Goal: Transaction & Acquisition: Download file/media

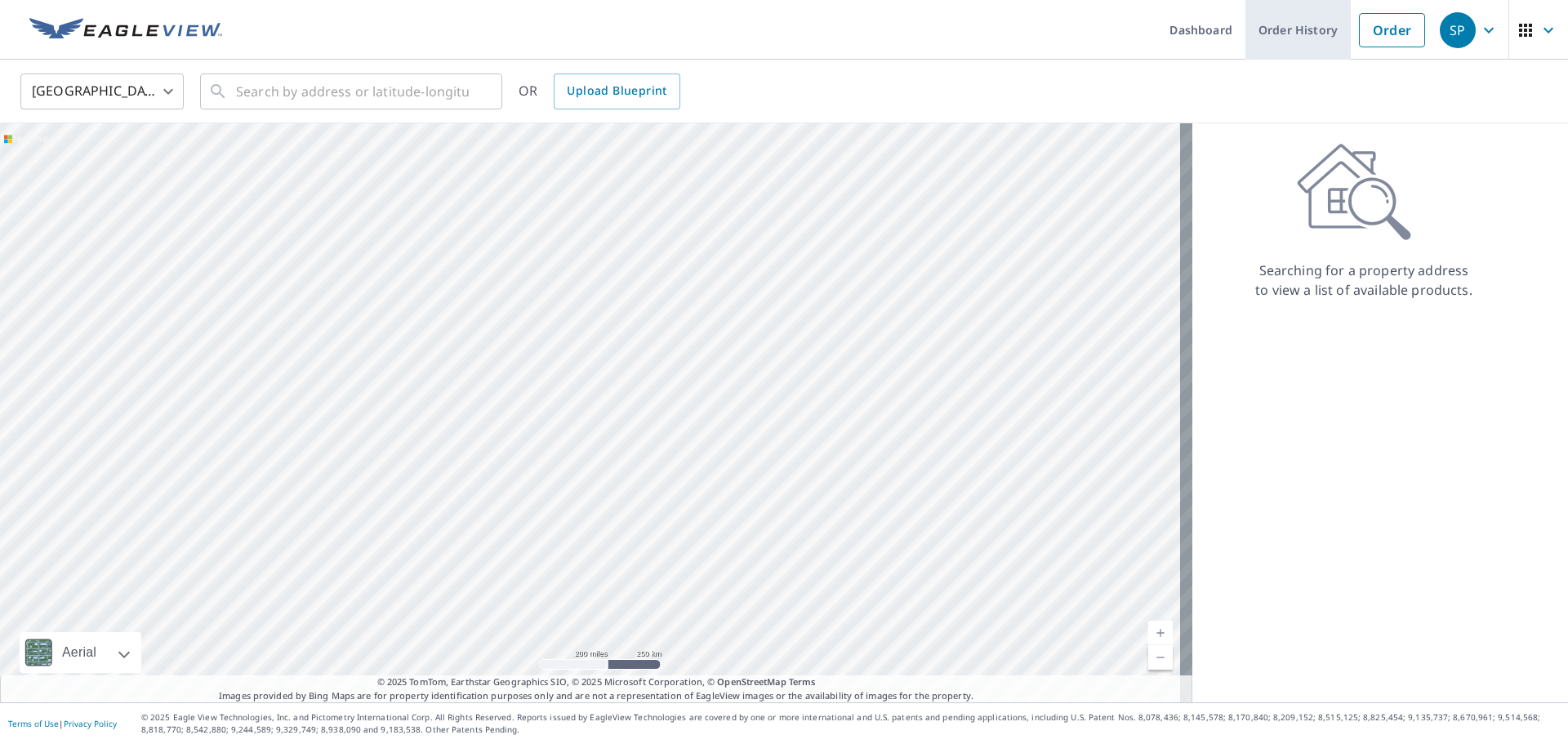
click at [1309, 26] on link "Order History" at bounding box center [1298, 29] width 105 height 59
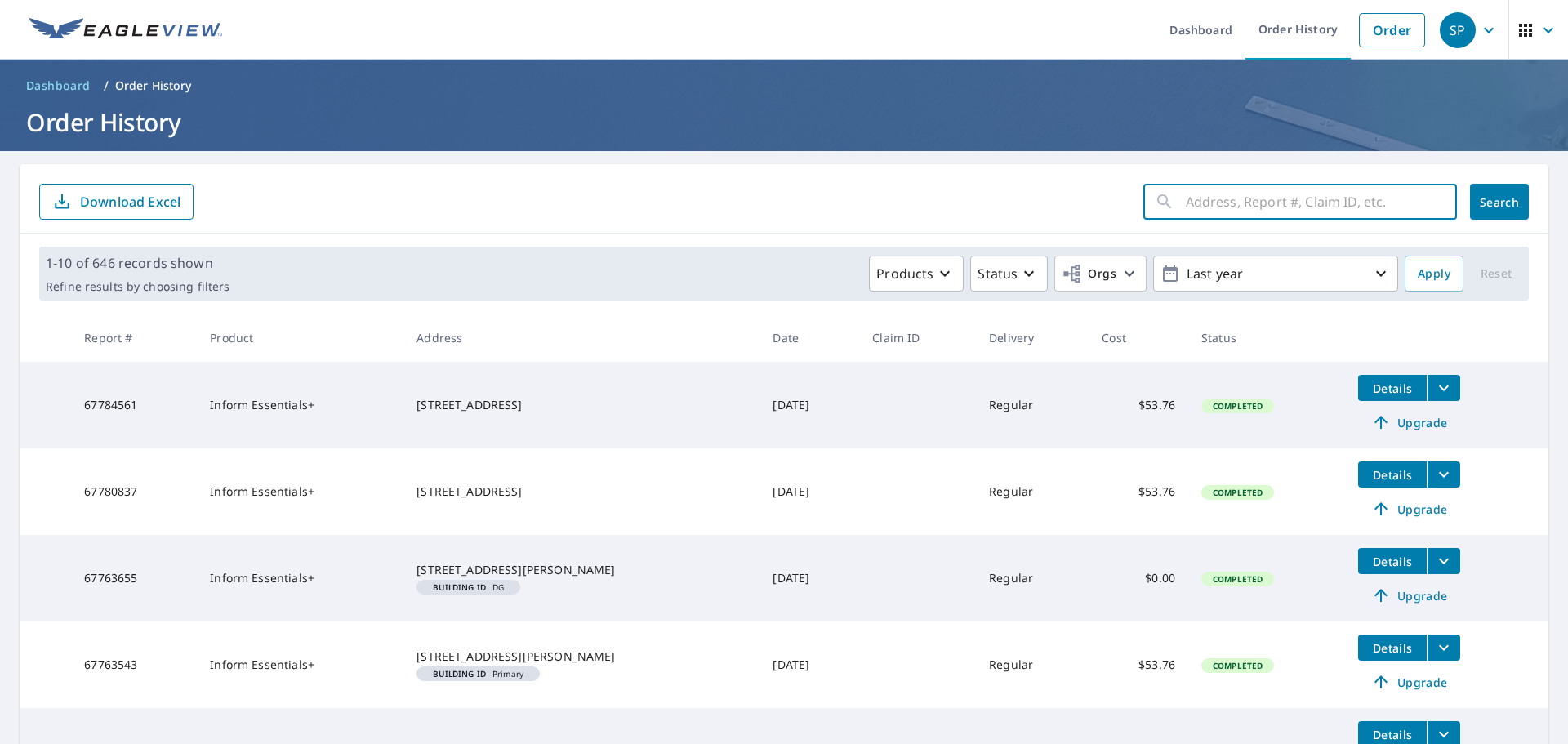
click at [1253, 201] on input "text" at bounding box center [1321, 202] width 271 height 46
type input "404"
click button "Search" at bounding box center [1499, 202] width 58 height 36
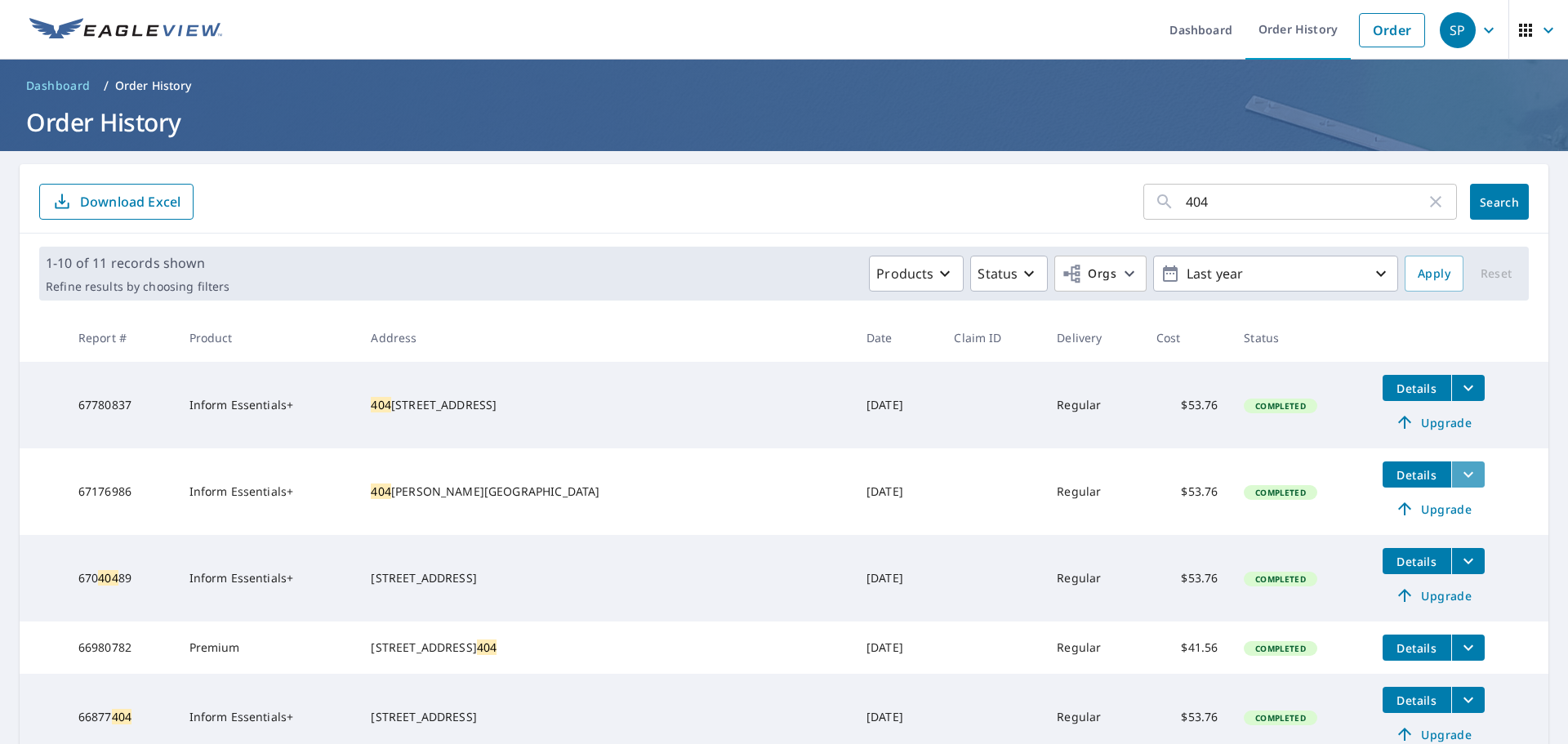
click at [1464, 473] on icon "filesDropdownBtn-67176986" at bounding box center [1468, 475] width 9 height 6
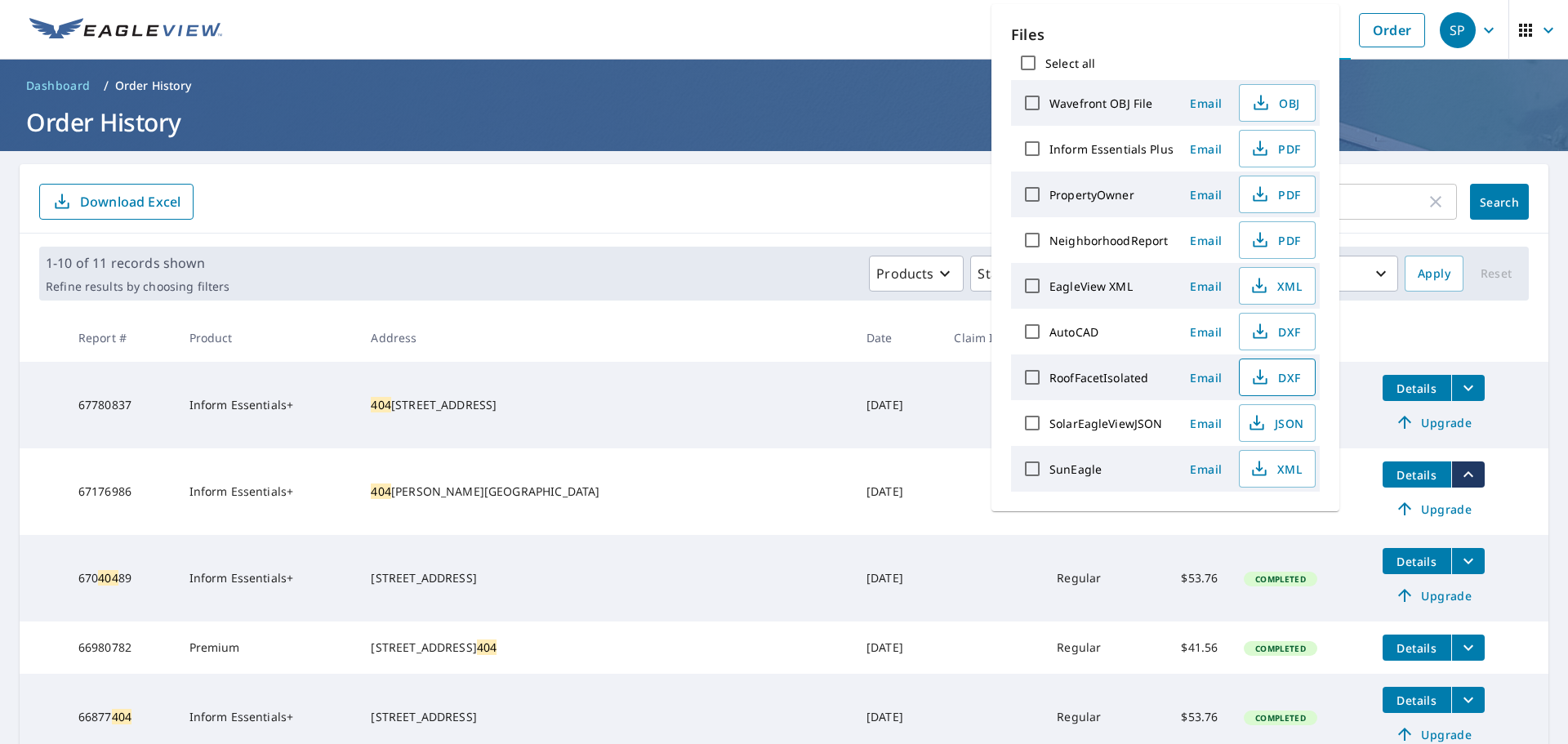
click at [1276, 374] on span "DXF" at bounding box center [1275, 377] width 53 height 20
click at [853, 143] on header "Dashboard / Order History Order History" at bounding box center [784, 105] width 1568 height 91
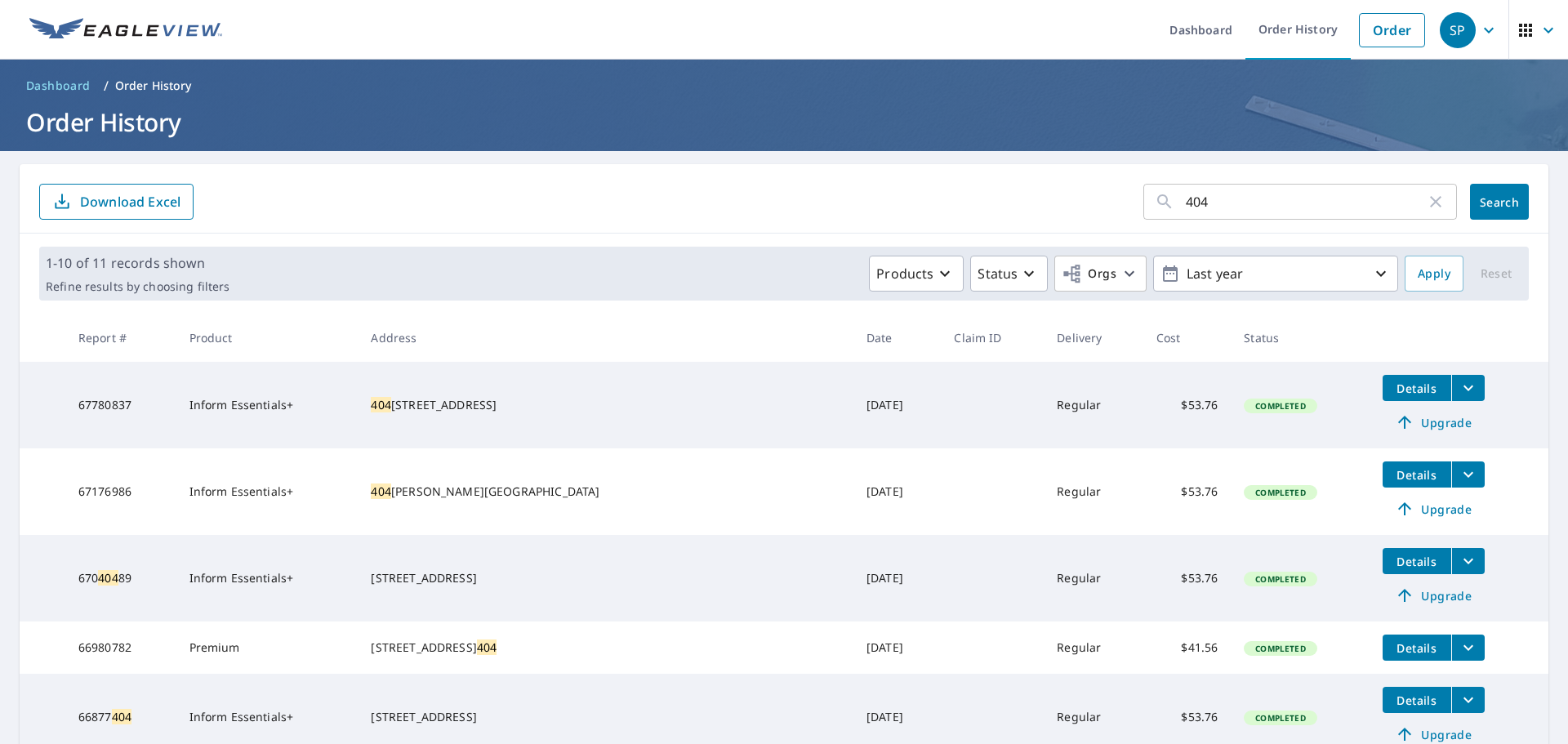
click at [1451, 478] on button "filesDropdownBtn-67176986" at bounding box center [1468, 475] width 34 height 26
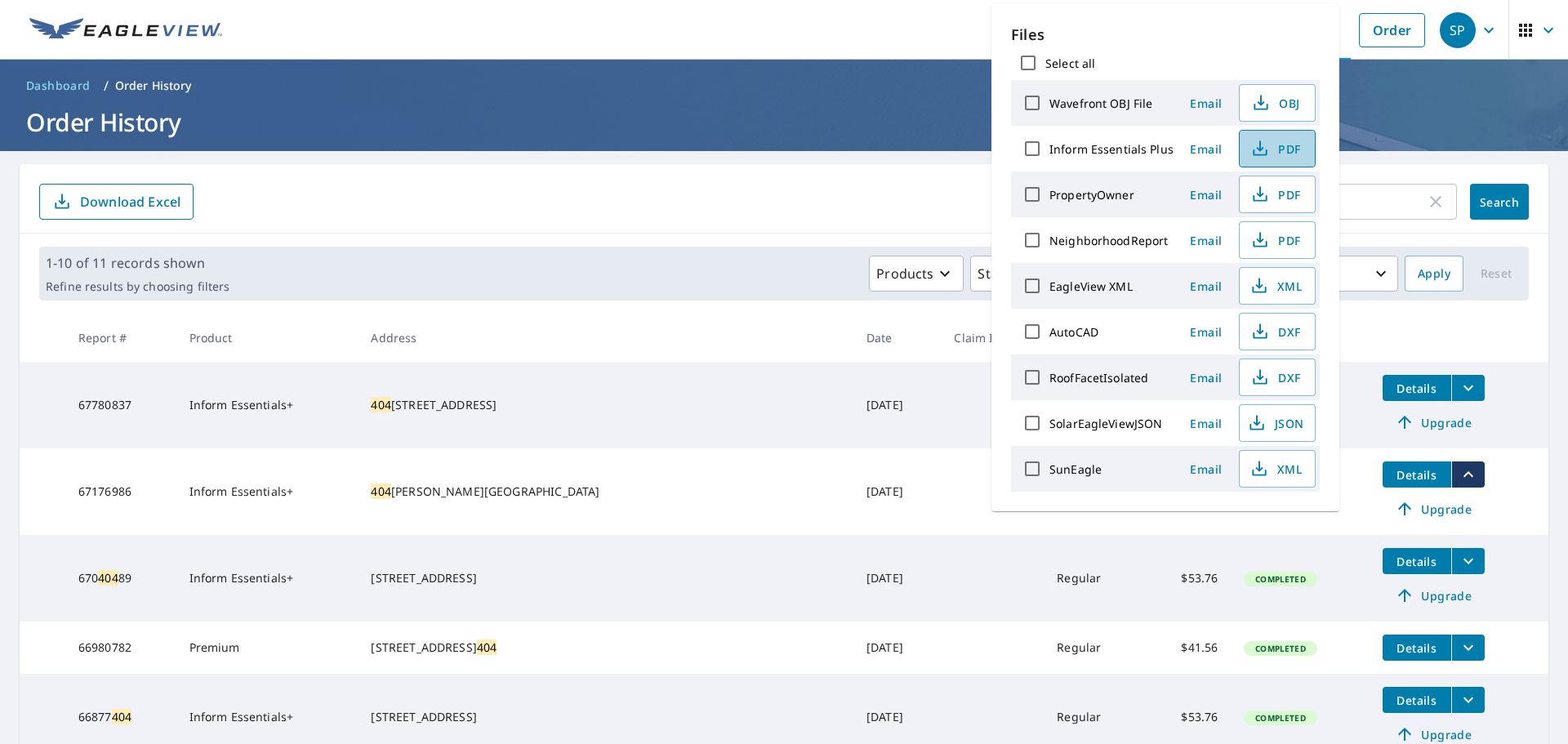
click at [1274, 153] on span "PDF" at bounding box center [1275, 148] width 53 height 20
click at [911, 112] on h1 "Order History" at bounding box center [784, 122] width 1528 height 34
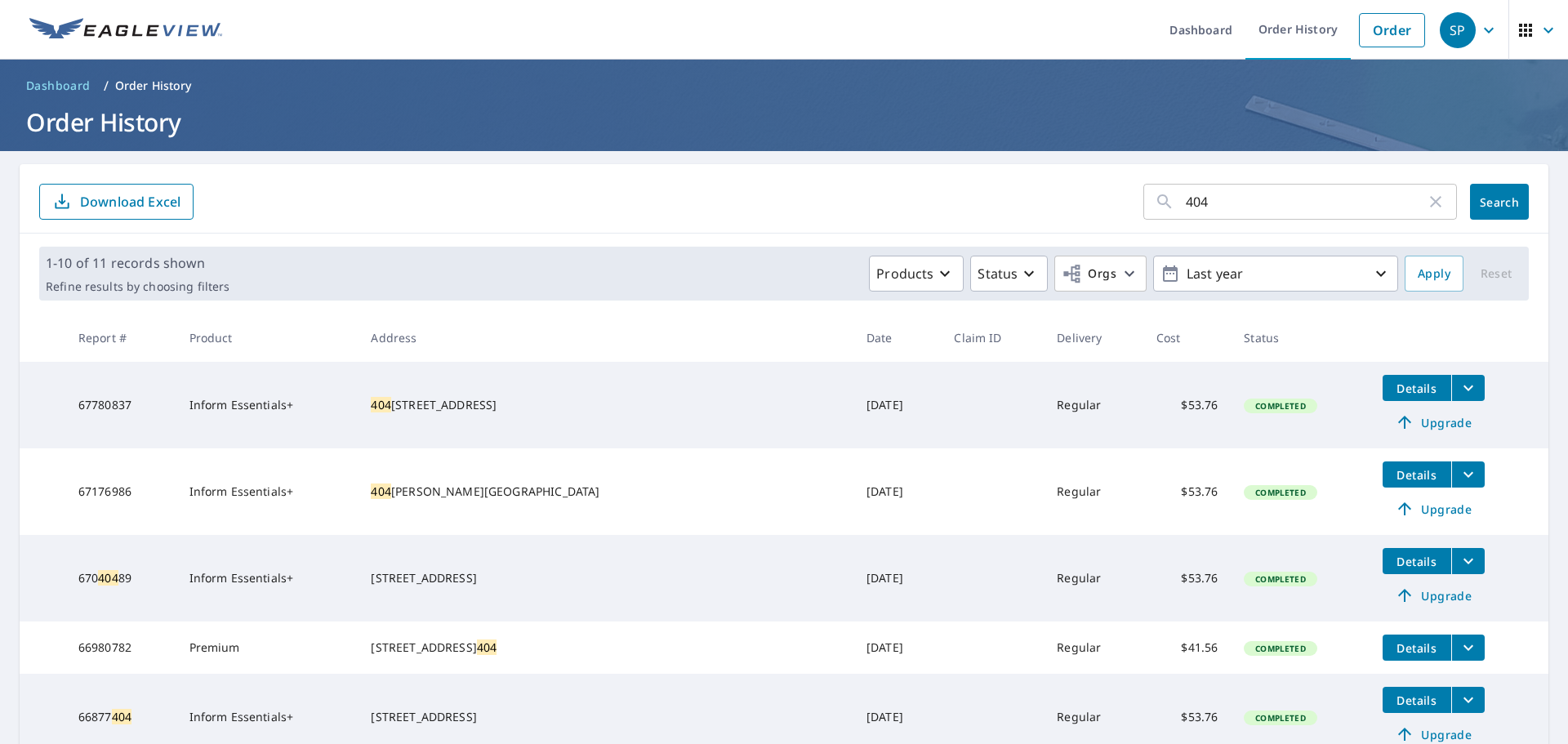
click at [1195, 202] on input "404" at bounding box center [1305, 202] width 240 height 46
click at [1195, 202] on input "404" at bounding box center [1305, 202] width 240 height 46
type input "112"
click at [1483, 195] on span "Search" at bounding box center [1499, 202] width 33 height 15
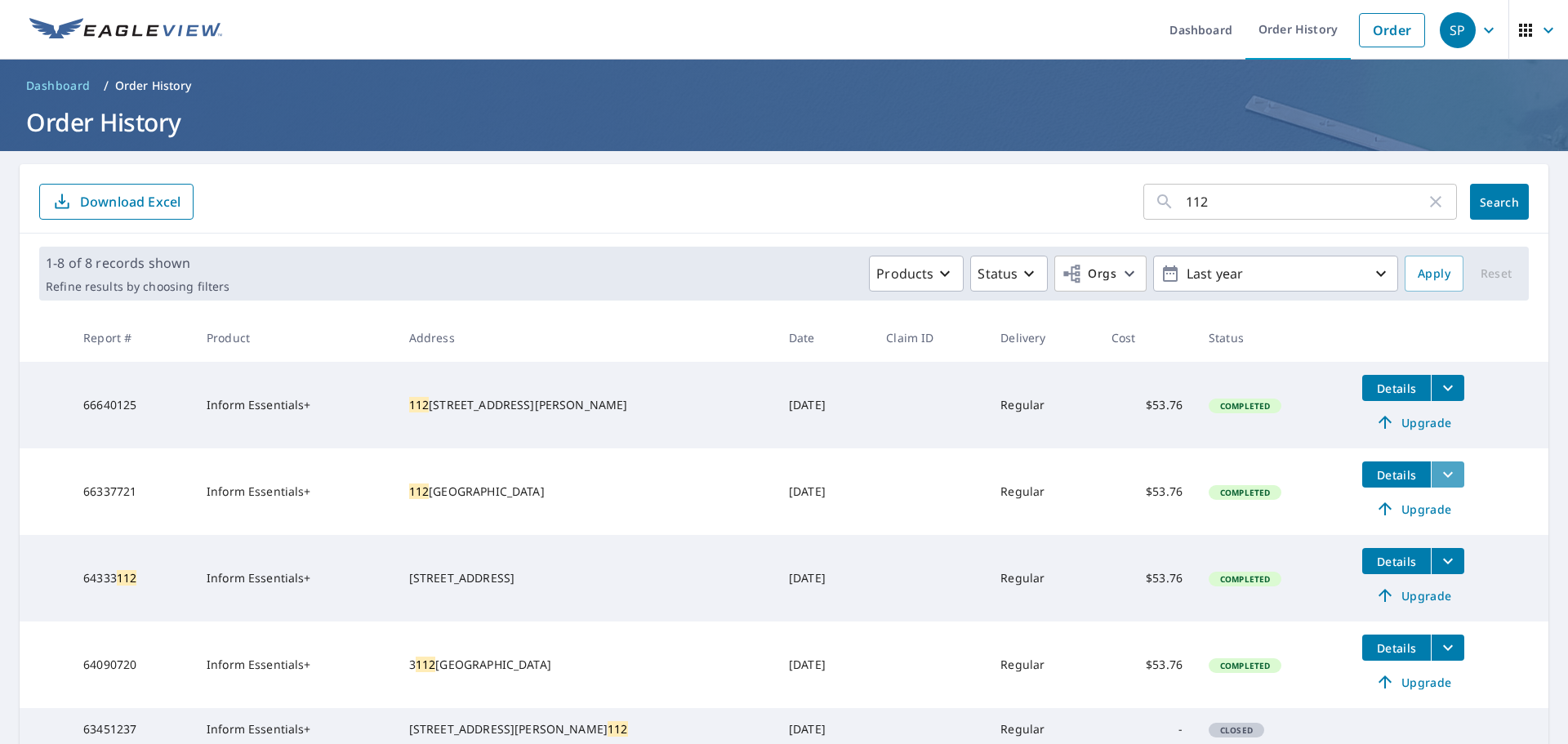
click at [1443, 477] on icon "filesDropdownBtn-66337721" at bounding box center [1448, 475] width 9 height 6
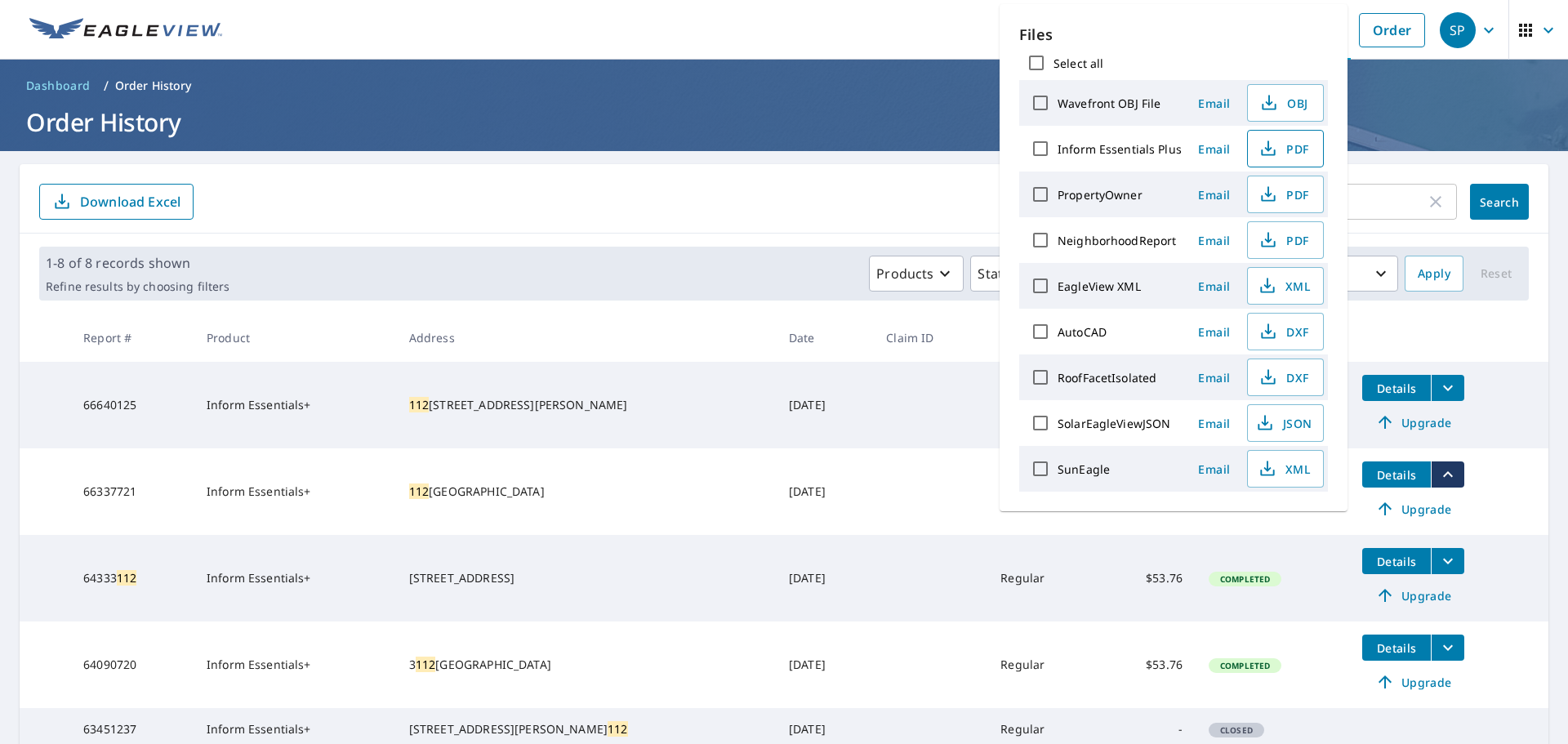
click at [1302, 138] on span "PDF" at bounding box center [1284, 148] width 53 height 20
click at [886, 172] on div "112 ​ Search Download Excel" at bounding box center [784, 199] width 1528 height 70
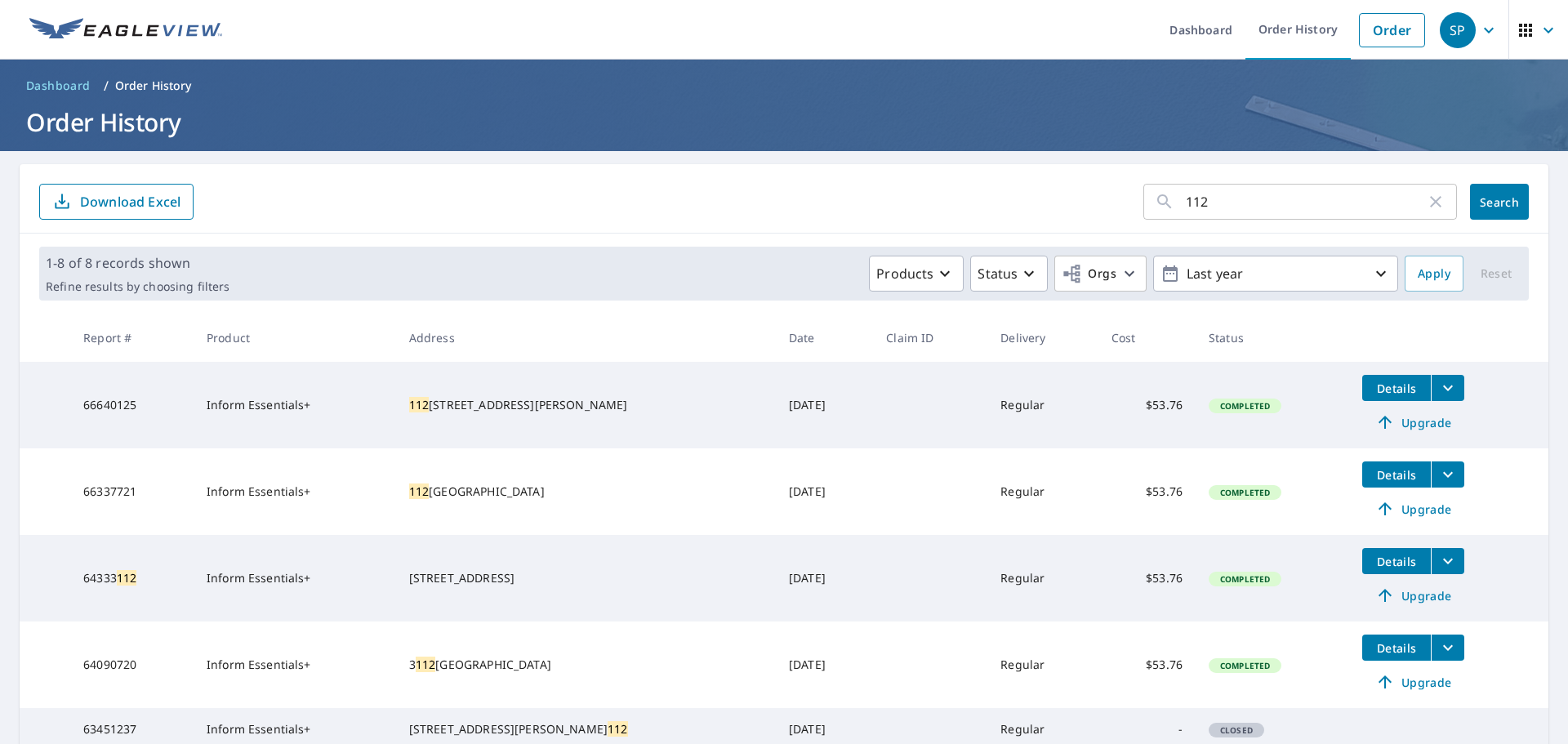
drag, startPoint x: 1227, startPoint y: 203, endPoint x: 792, endPoint y: 154, distance: 437.8
click at [795, 154] on main "112 ​ Search Download Excel 1-8 of 8 records shown Refine results by choosing f…" at bounding box center [784, 571] width 1568 height 838
type input "425"
click button "Search" at bounding box center [1499, 202] width 58 height 36
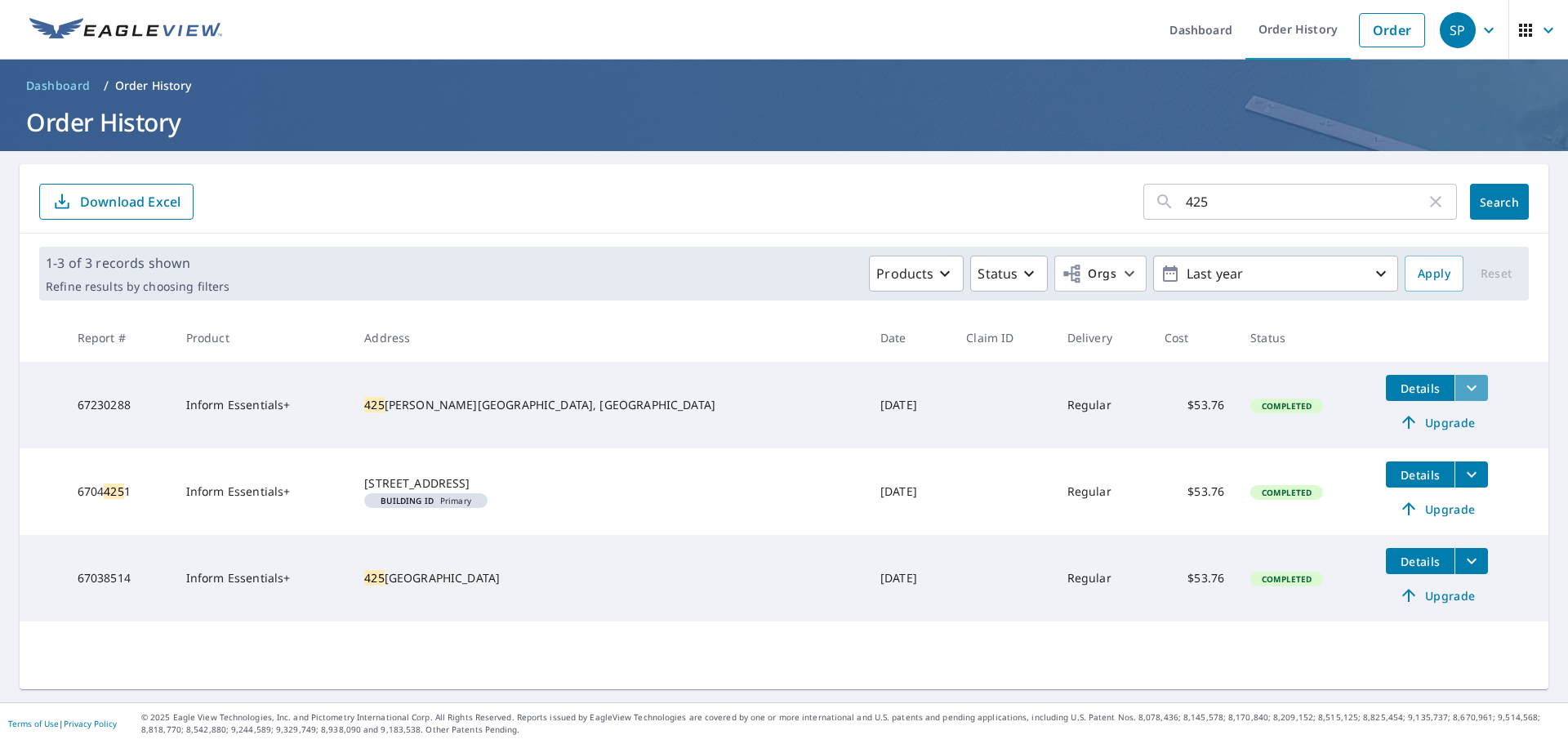
click at [1462, 386] on icon "filesDropdownBtn-67230288" at bounding box center [1471, 388] width 20 height 20
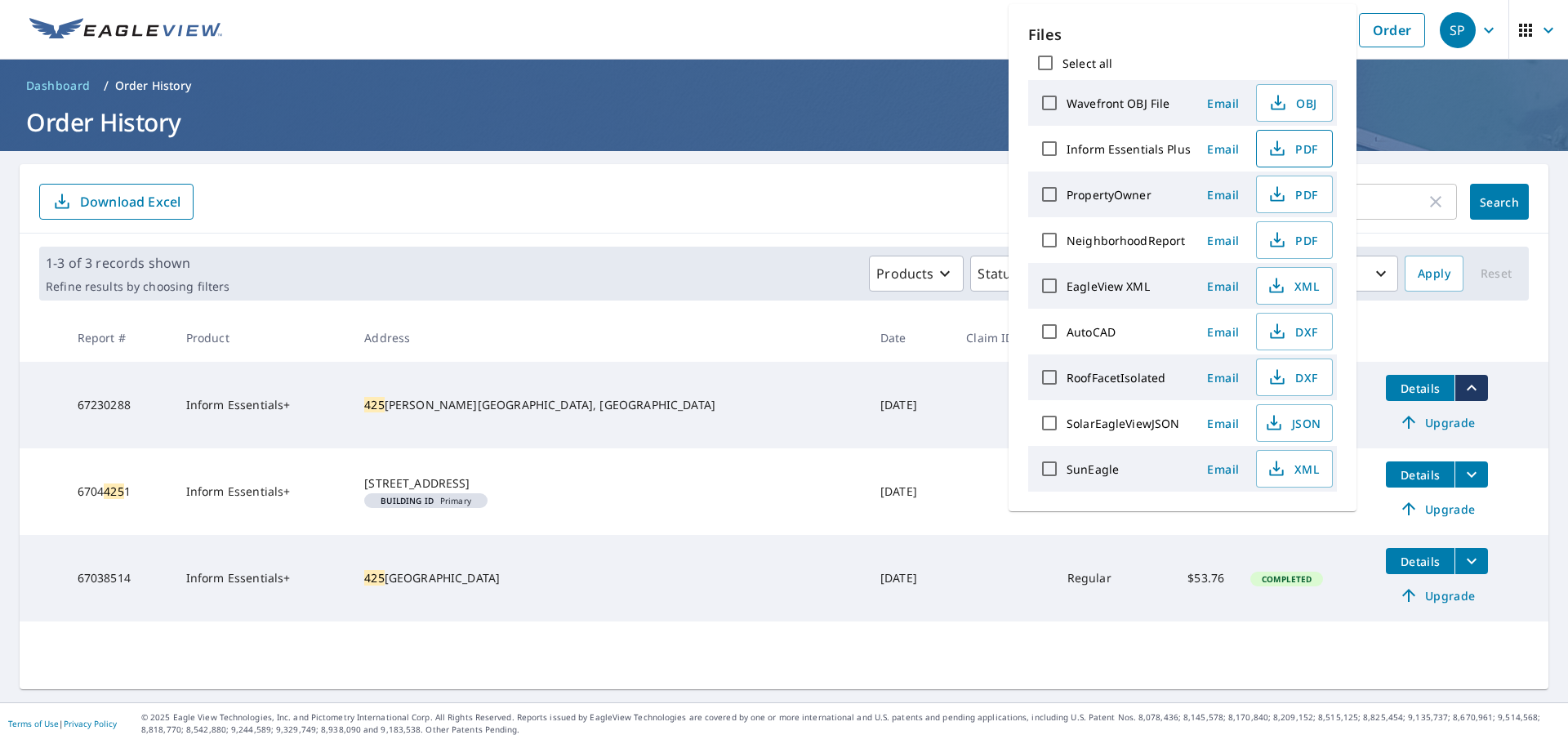
click at [1282, 157] on icon "button" at bounding box center [1277, 148] width 20 height 20
